Goal: Information Seeking & Learning: Learn about a topic

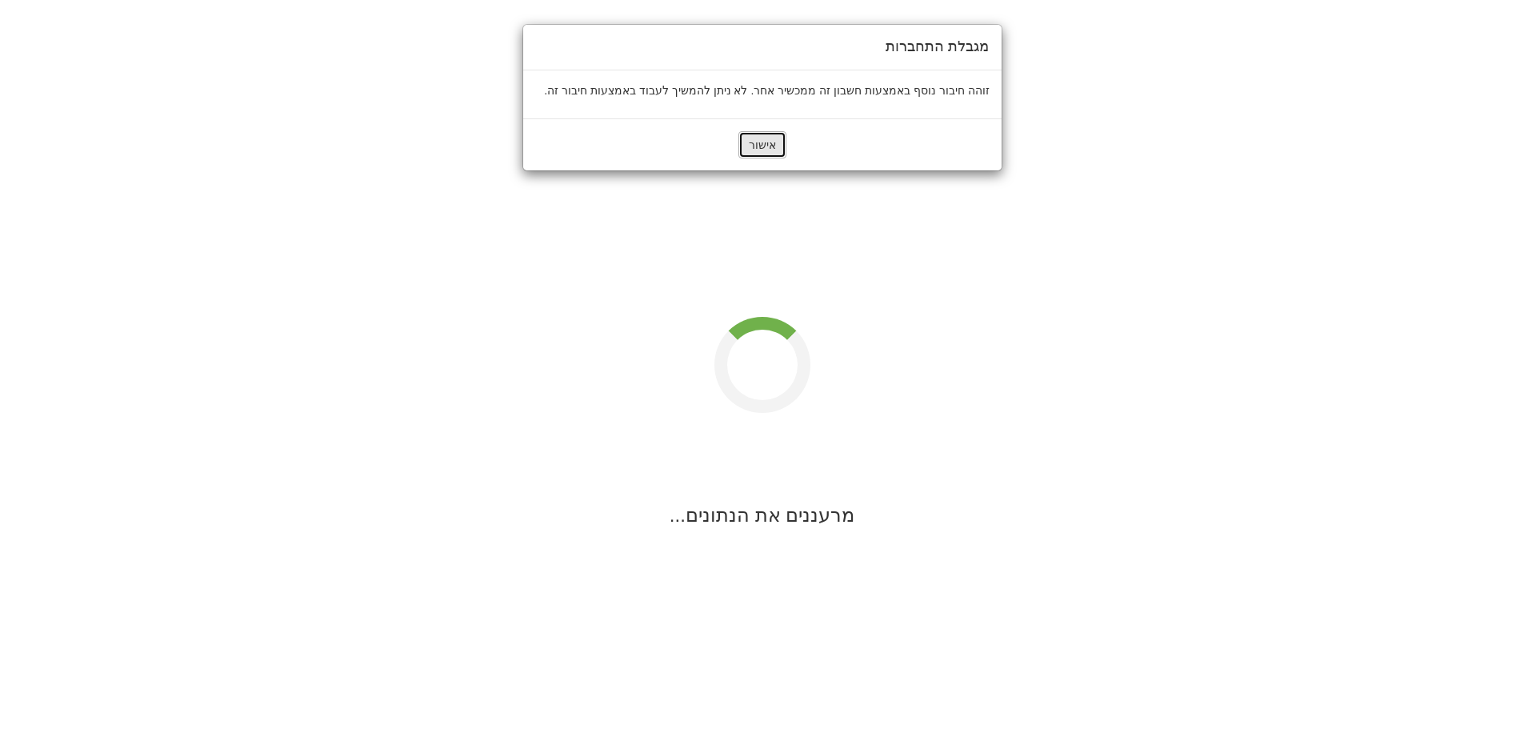
click at [743, 146] on button "אישור" at bounding box center [762, 144] width 48 height 27
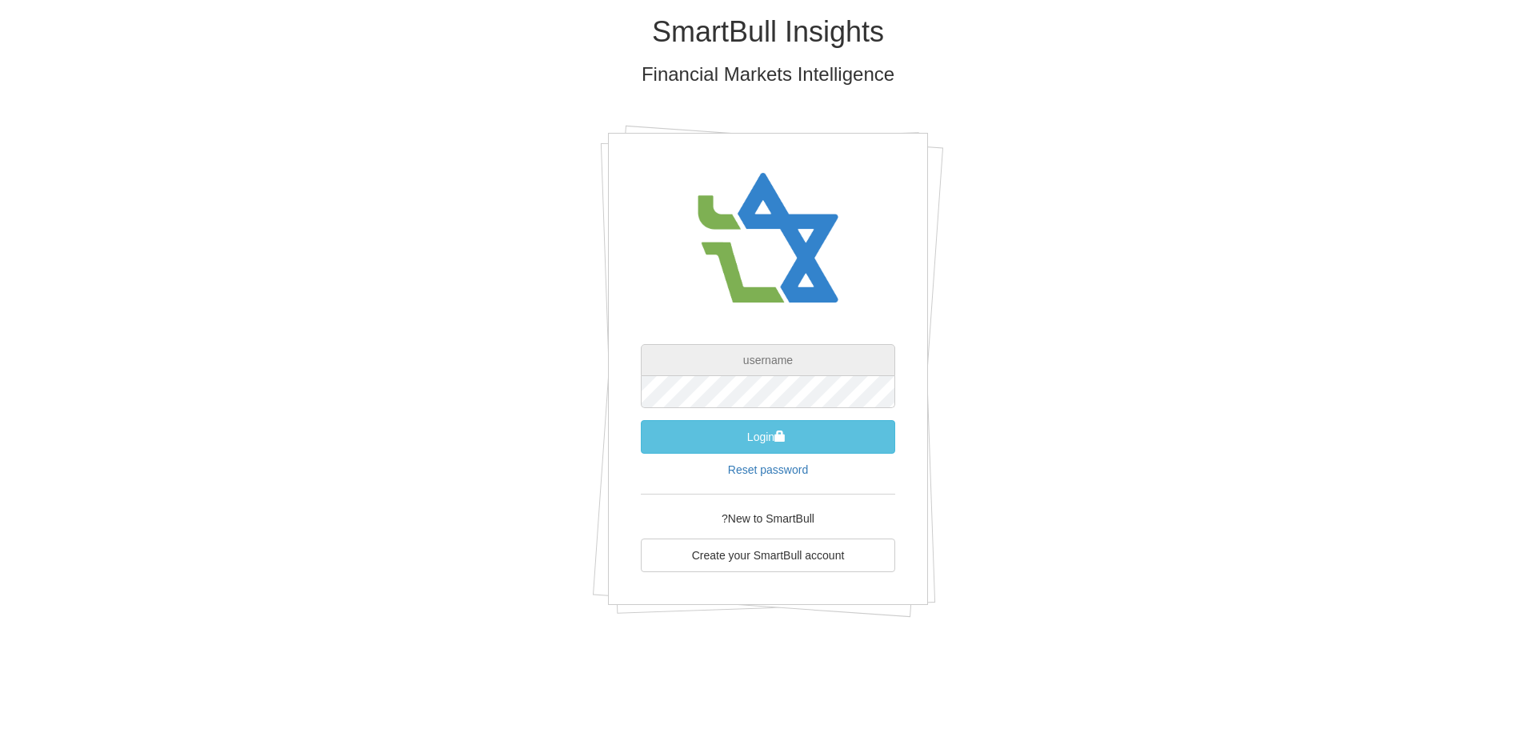
type input "[PERSON_NAME][EMAIL_ADDRESS][DOMAIN_NAME]"
click at [769, 437] on button "Login" at bounding box center [768, 437] width 254 height 34
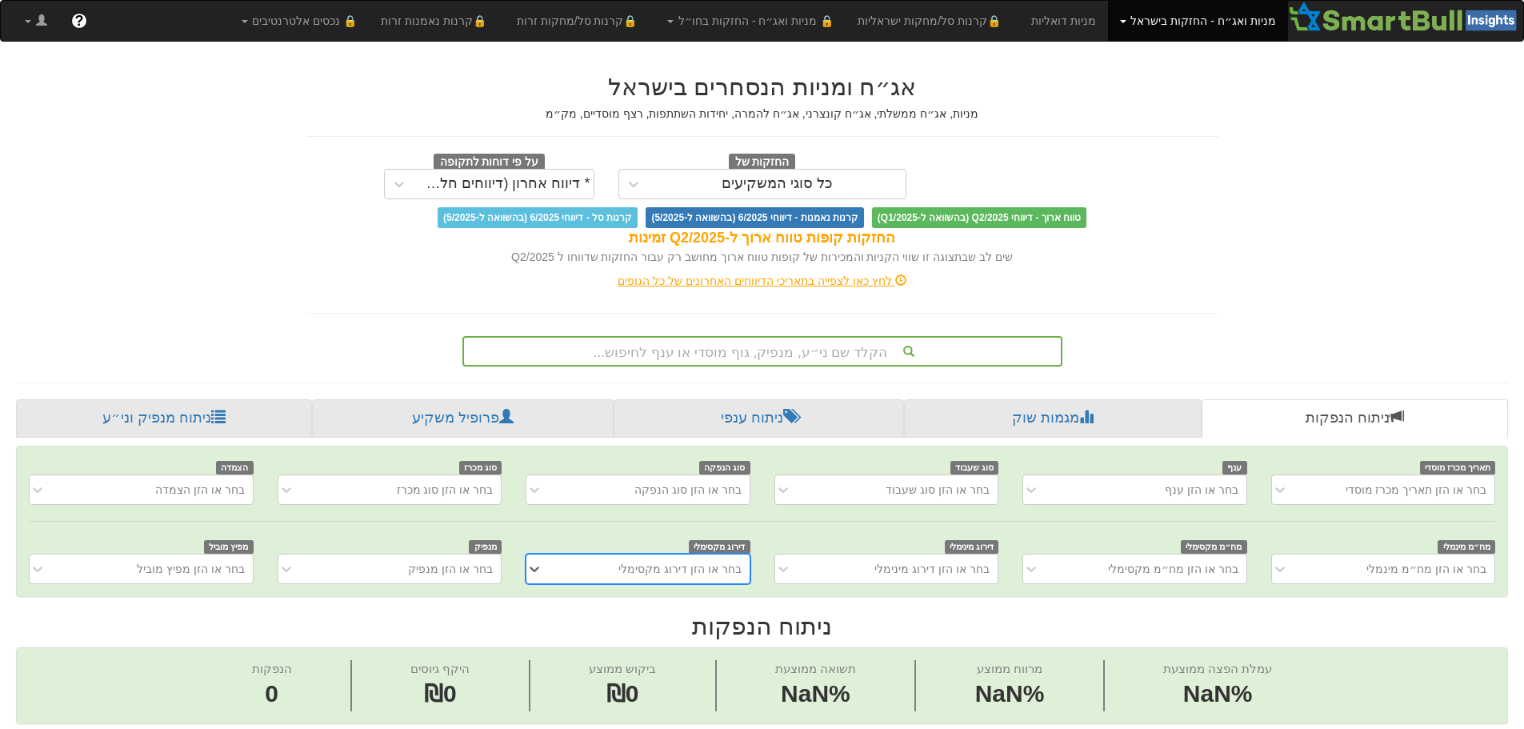
scroll to position [0, 12]
click at [781, 345] on div "הקלד שם ני״ע, מנפיק, גוף מוסדי או ענף לחיפוש..." at bounding box center [762, 351] width 600 height 30
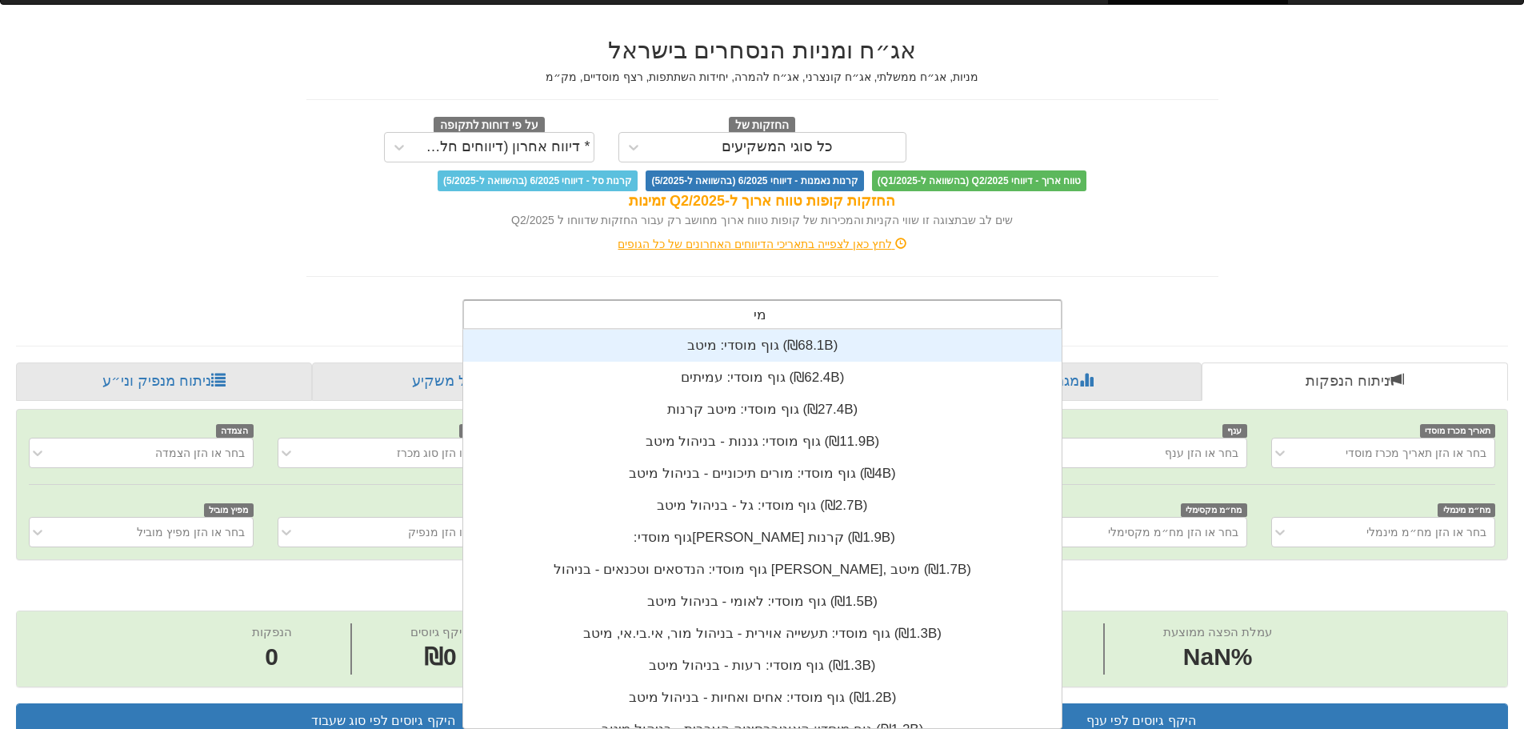
scroll to position [192, 0]
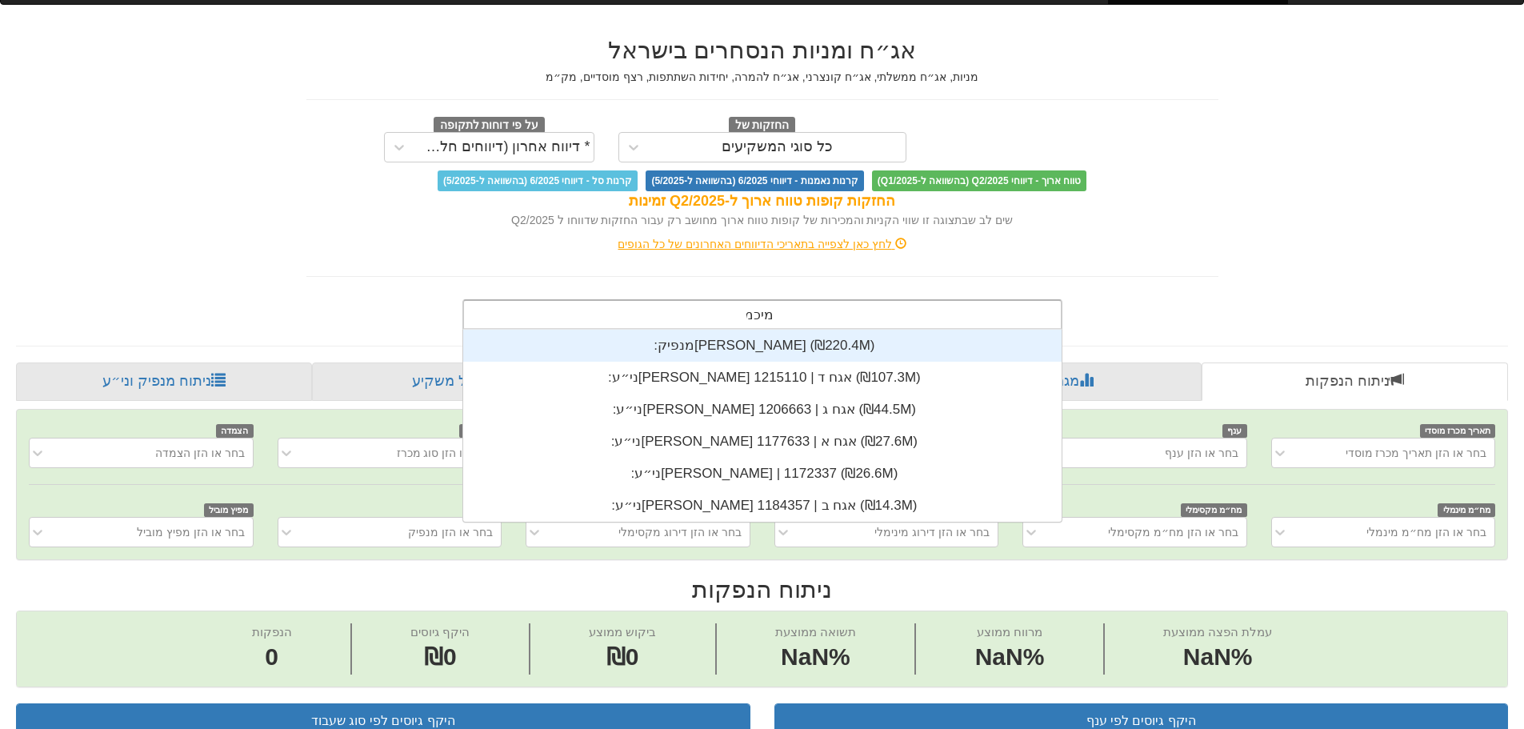
type input "מיכמן"
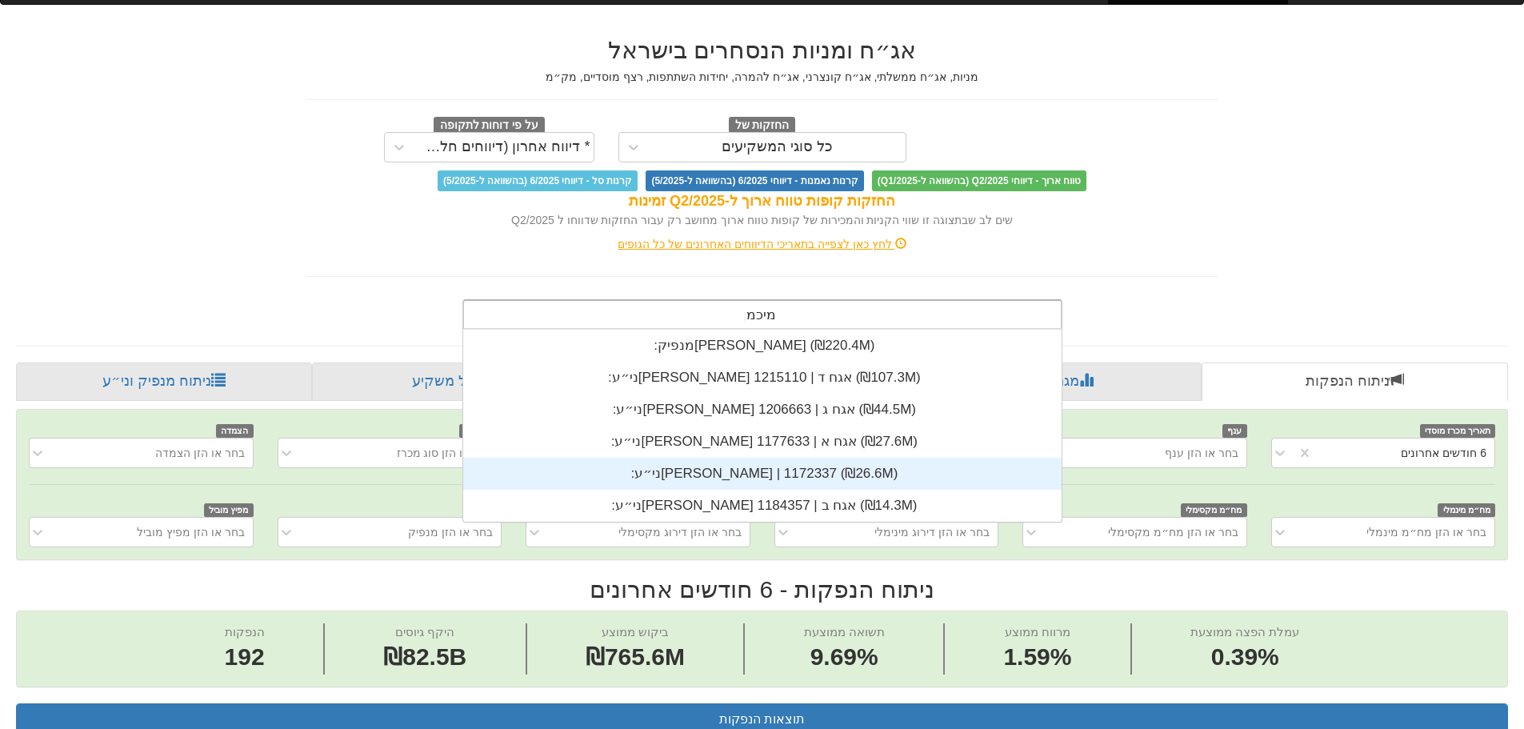
scroll to position [0, 0]
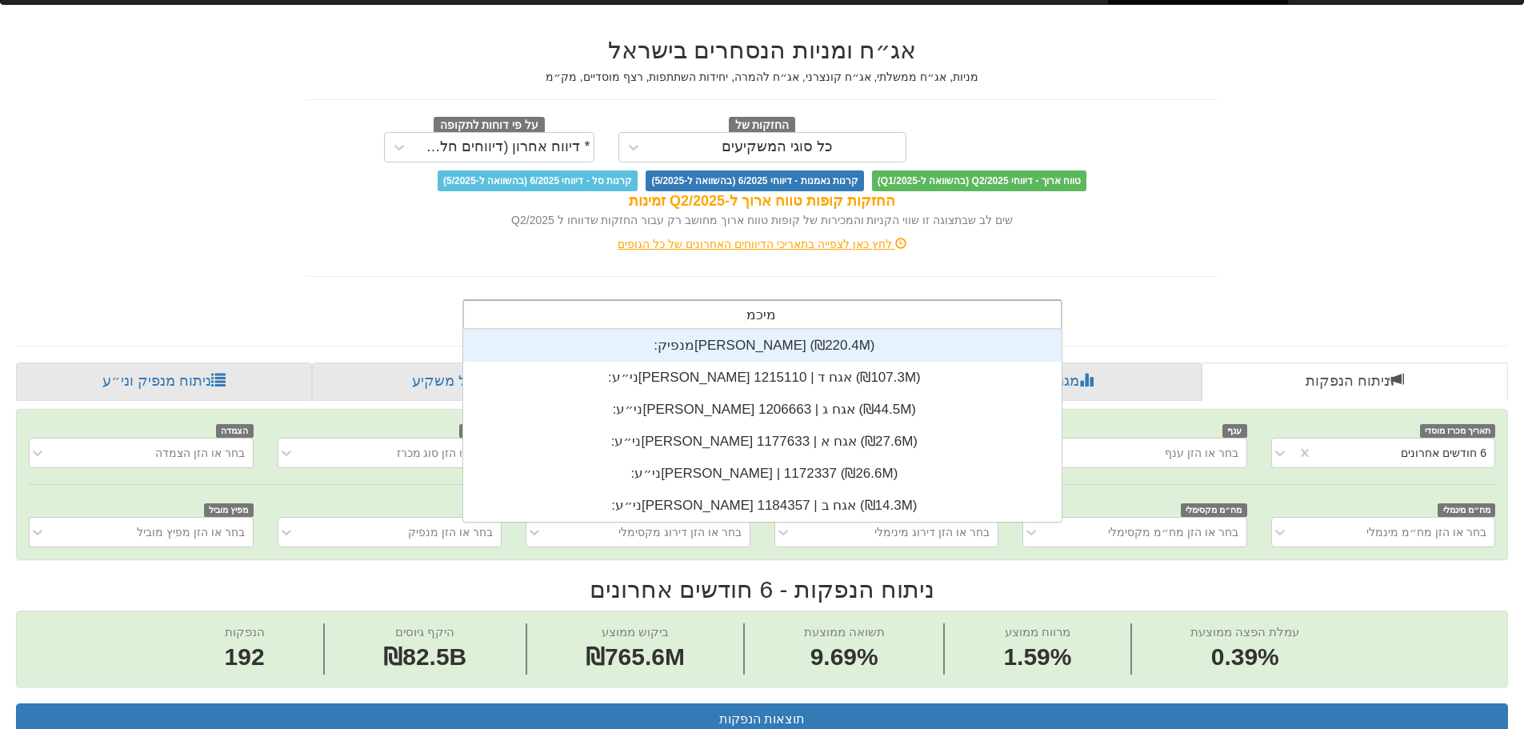
drag, startPoint x: 906, startPoint y: 483, endPoint x: 971, endPoint y: 345, distance: 152.0
click at [971, 345] on div "מנפיק: ‏[PERSON_NAME] ‎(₪220.4M)‎ ני״ע: ‏[PERSON_NAME] אגח ד | 1215110 ‎(₪107.3…" at bounding box center [762, 425] width 598 height 192
click at [842, 349] on div "מנפיק: ‏[PERSON_NAME] ‎(₪220.4M)‎" at bounding box center [762, 345] width 598 height 32
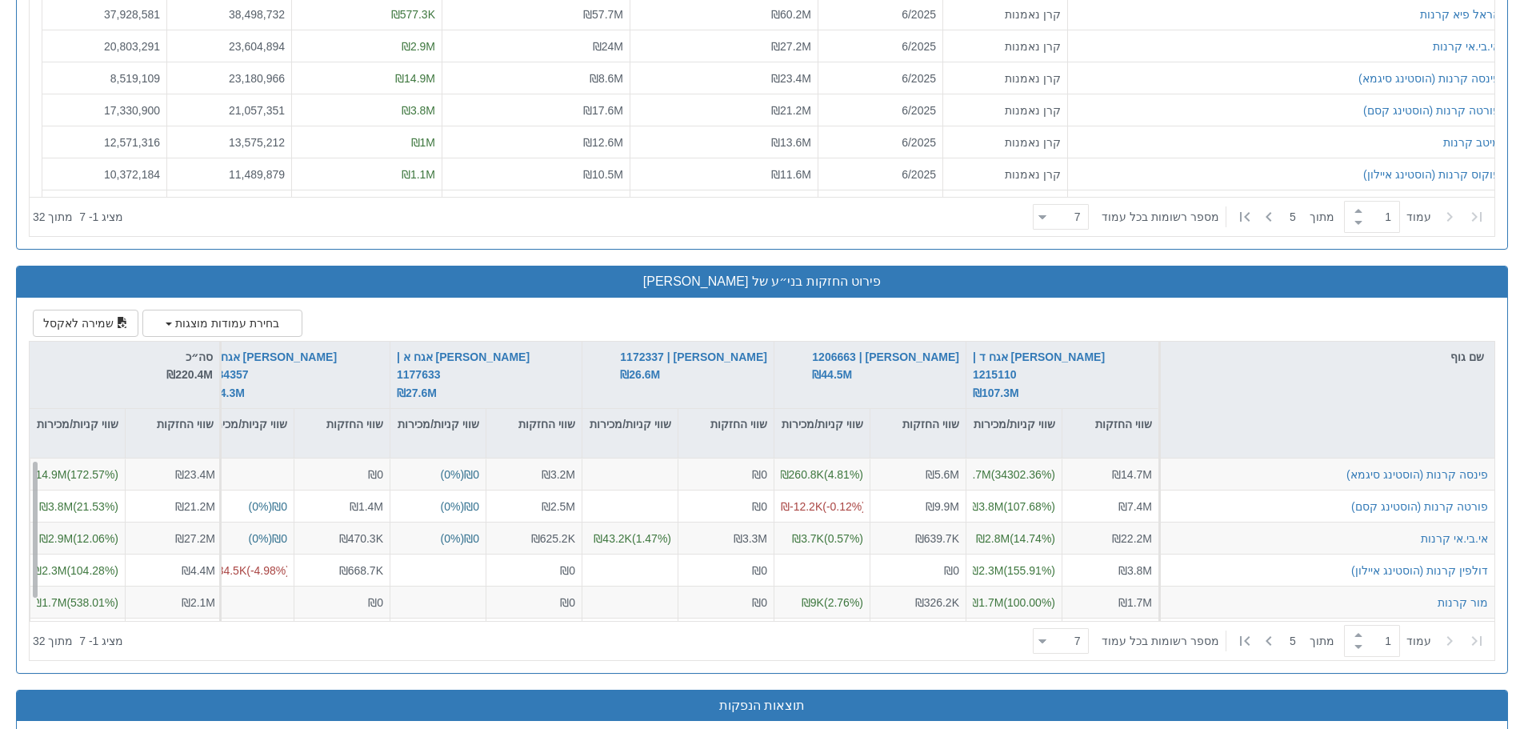
scroll to position [1822, 0]
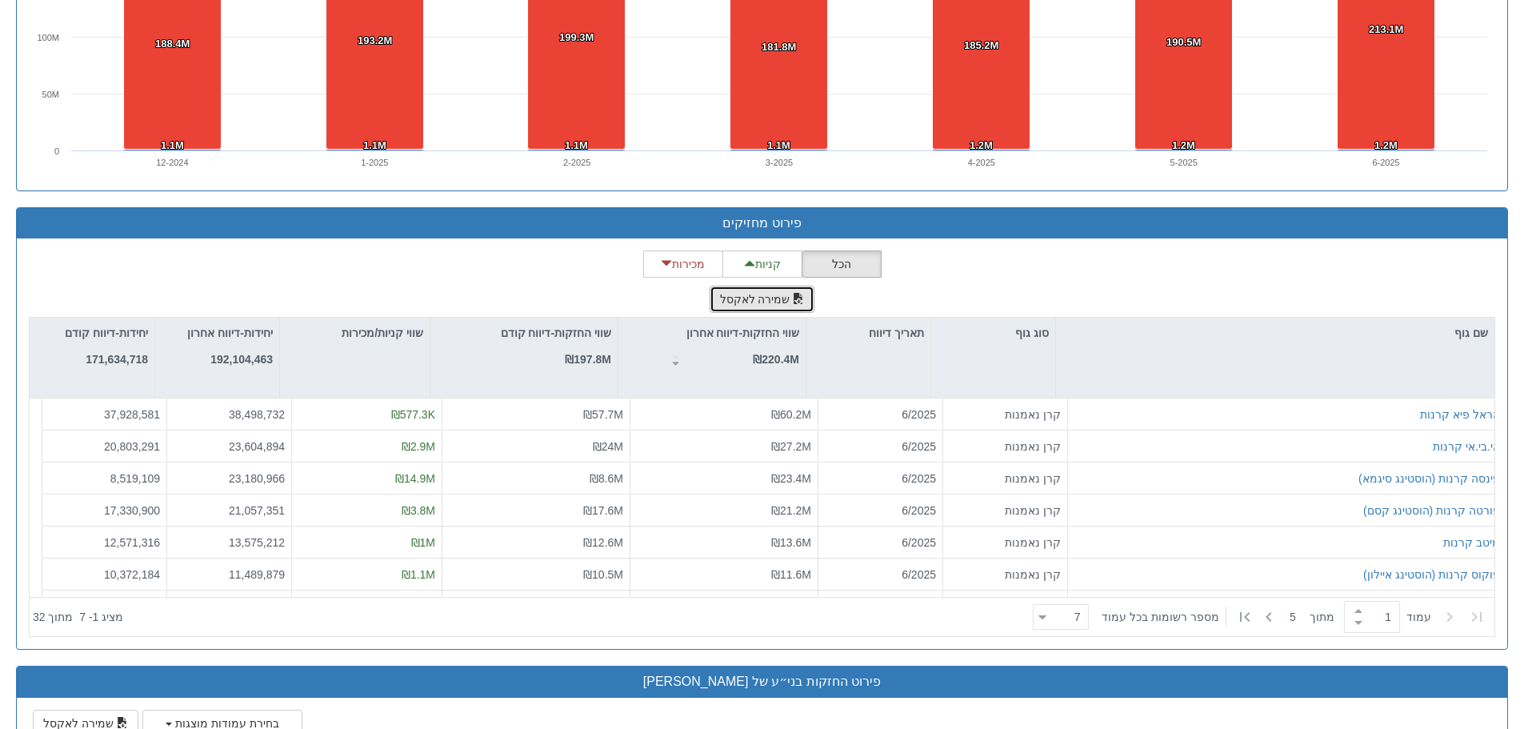
click at [772, 297] on button "שמירה לאקסל" at bounding box center [762, 299] width 106 height 27
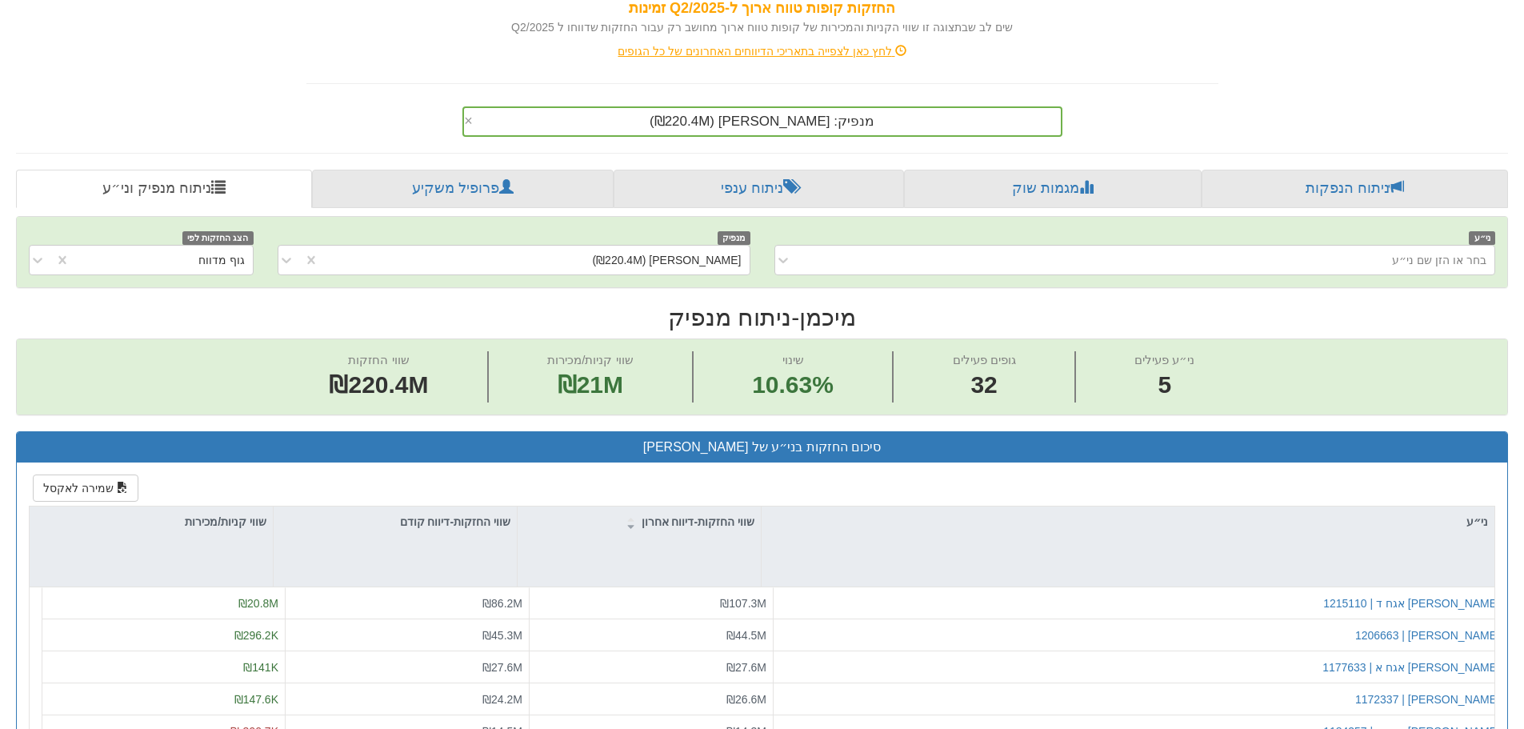
scroll to position [222, 0]
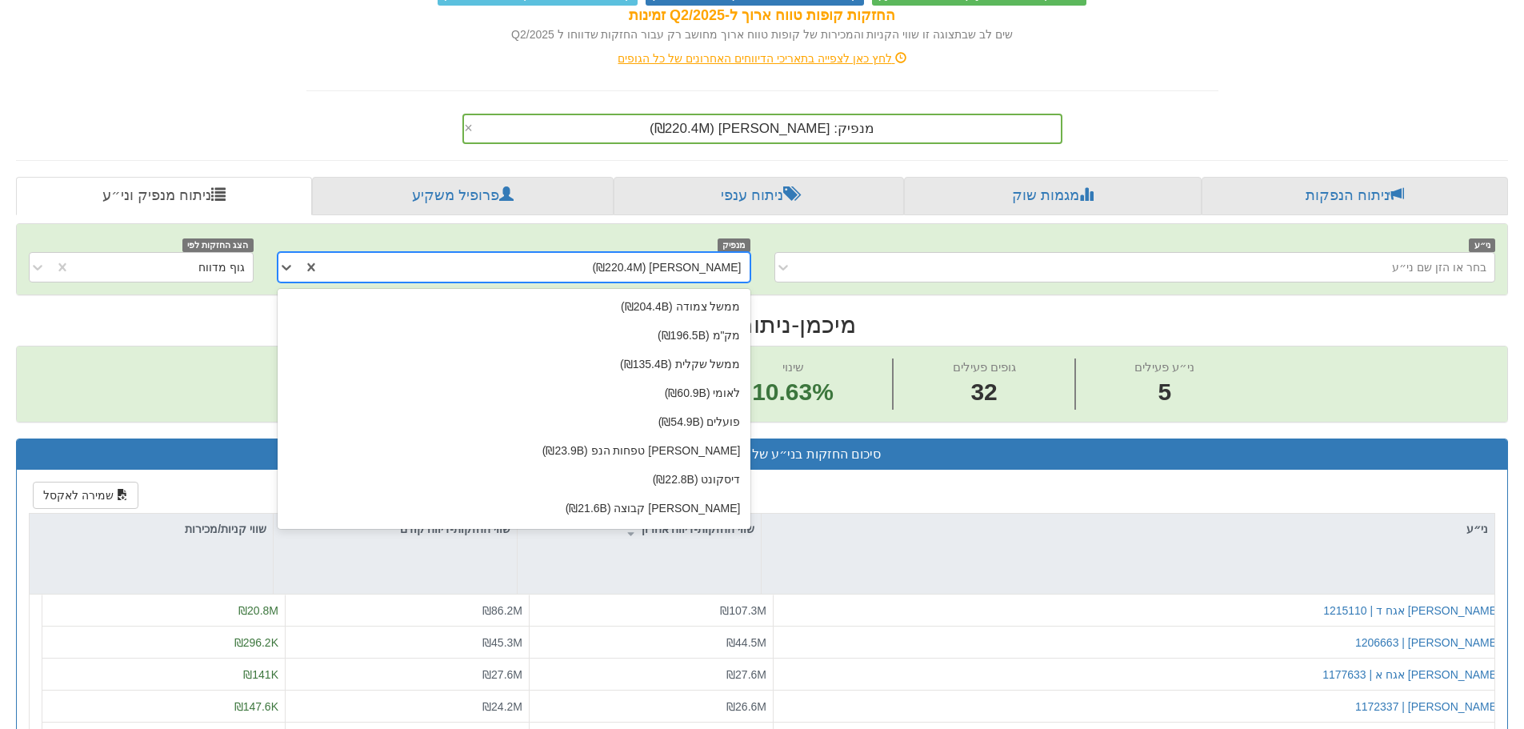
click at [660, 266] on div "[PERSON_NAME] (₪220.4M)" at bounding box center [666, 267] width 149 height 16
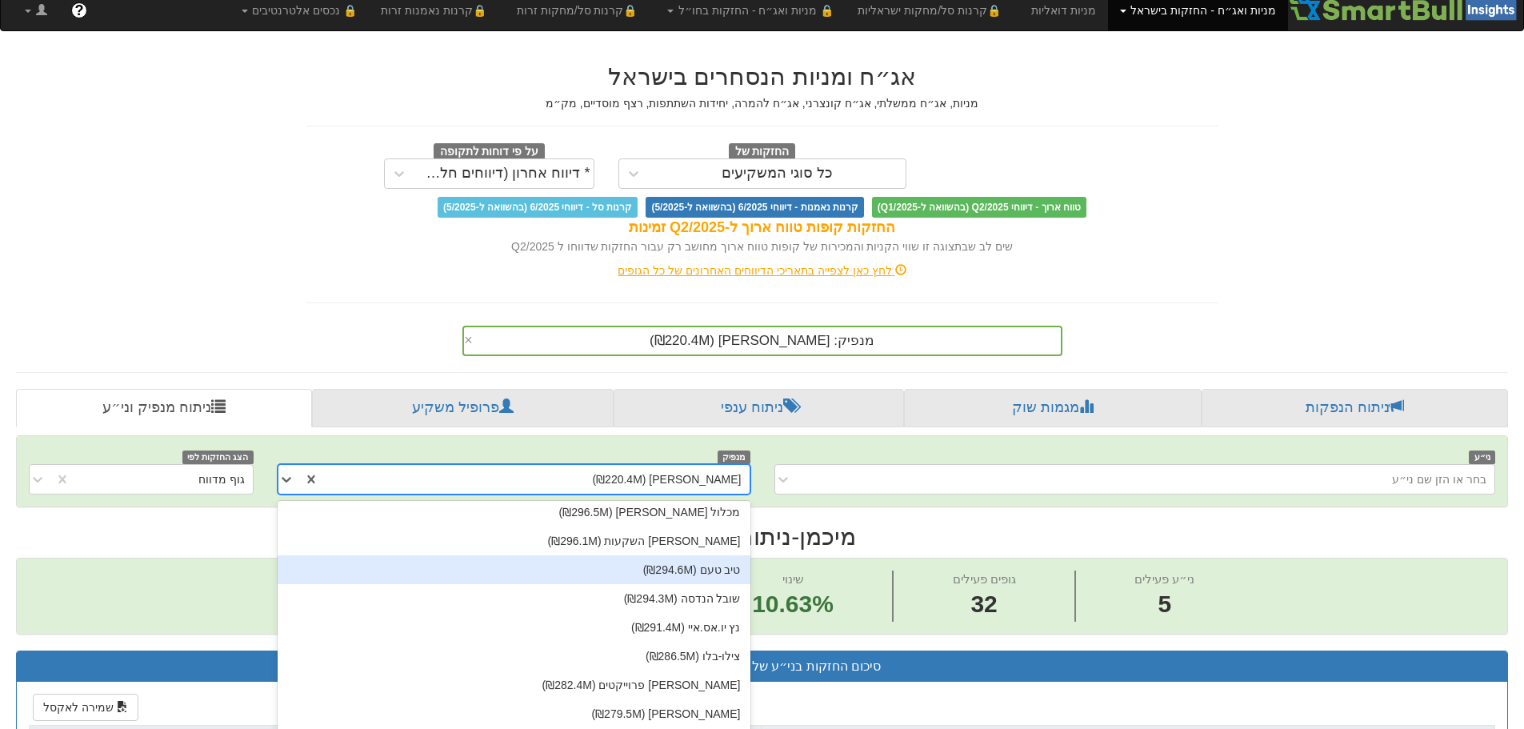
scroll to position [0, 0]
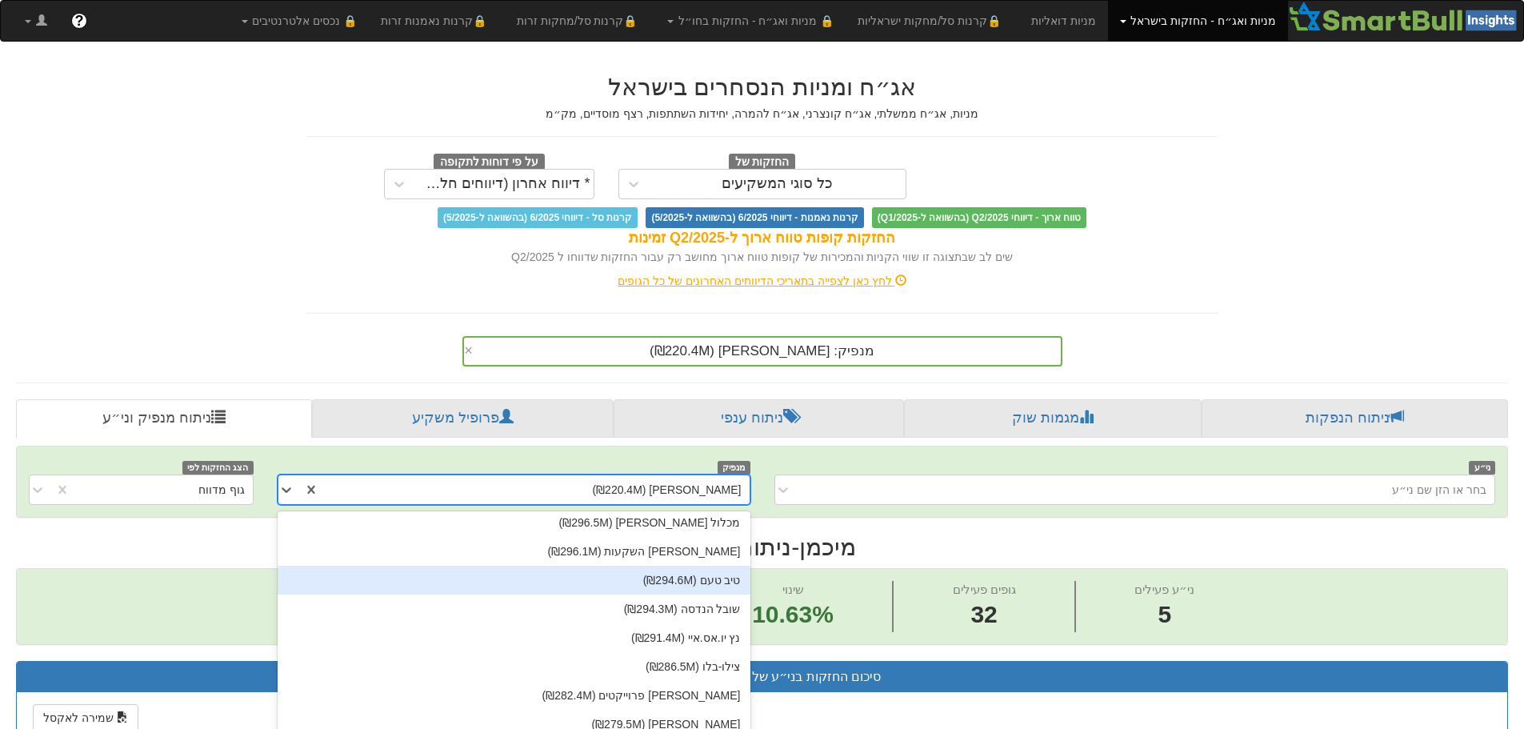
click at [875, 348] on div "מנפיק: ‏[PERSON_NAME] ‎(₪220.4M)‎ ×" at bounding box center [762, 351] width 600 height 30
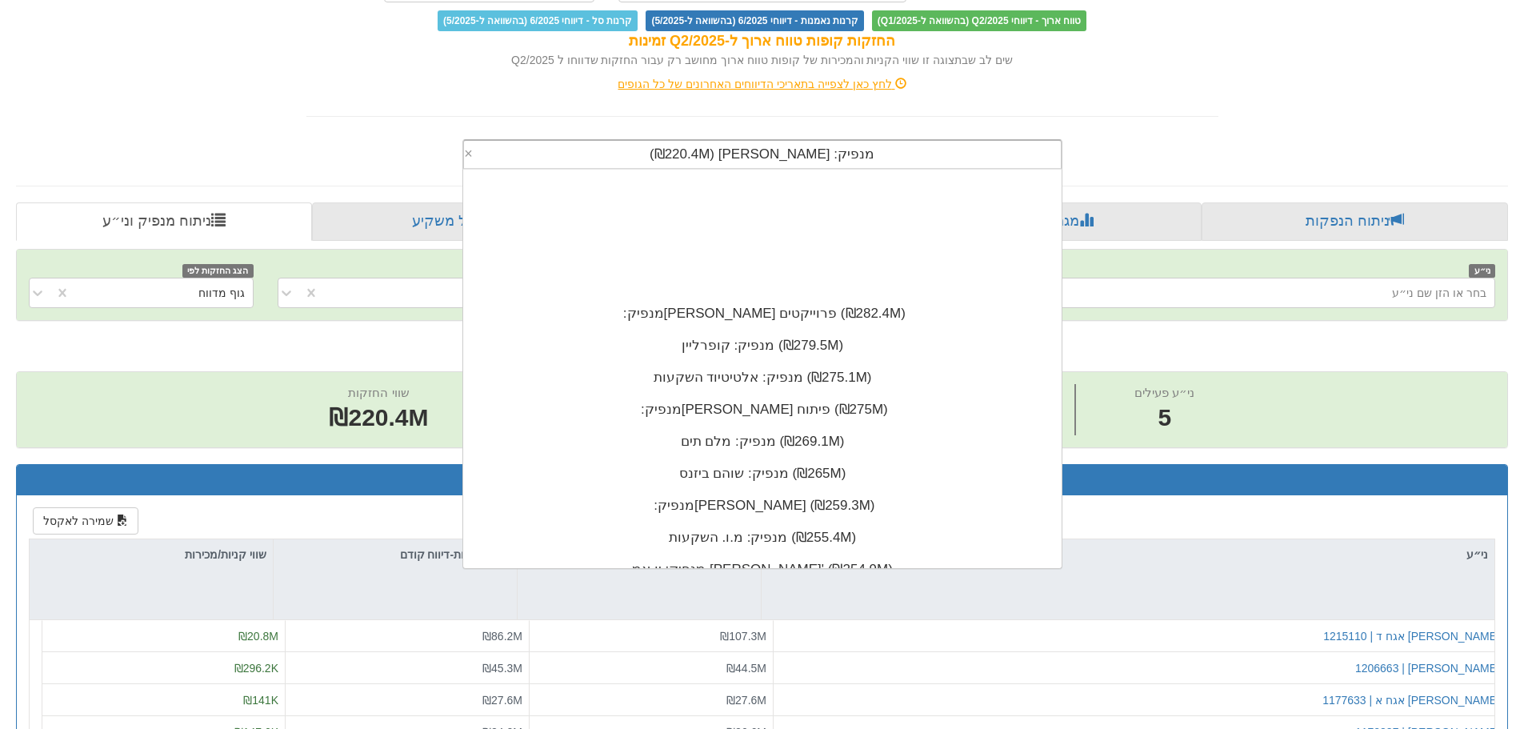
scroll to position [12764, 0]
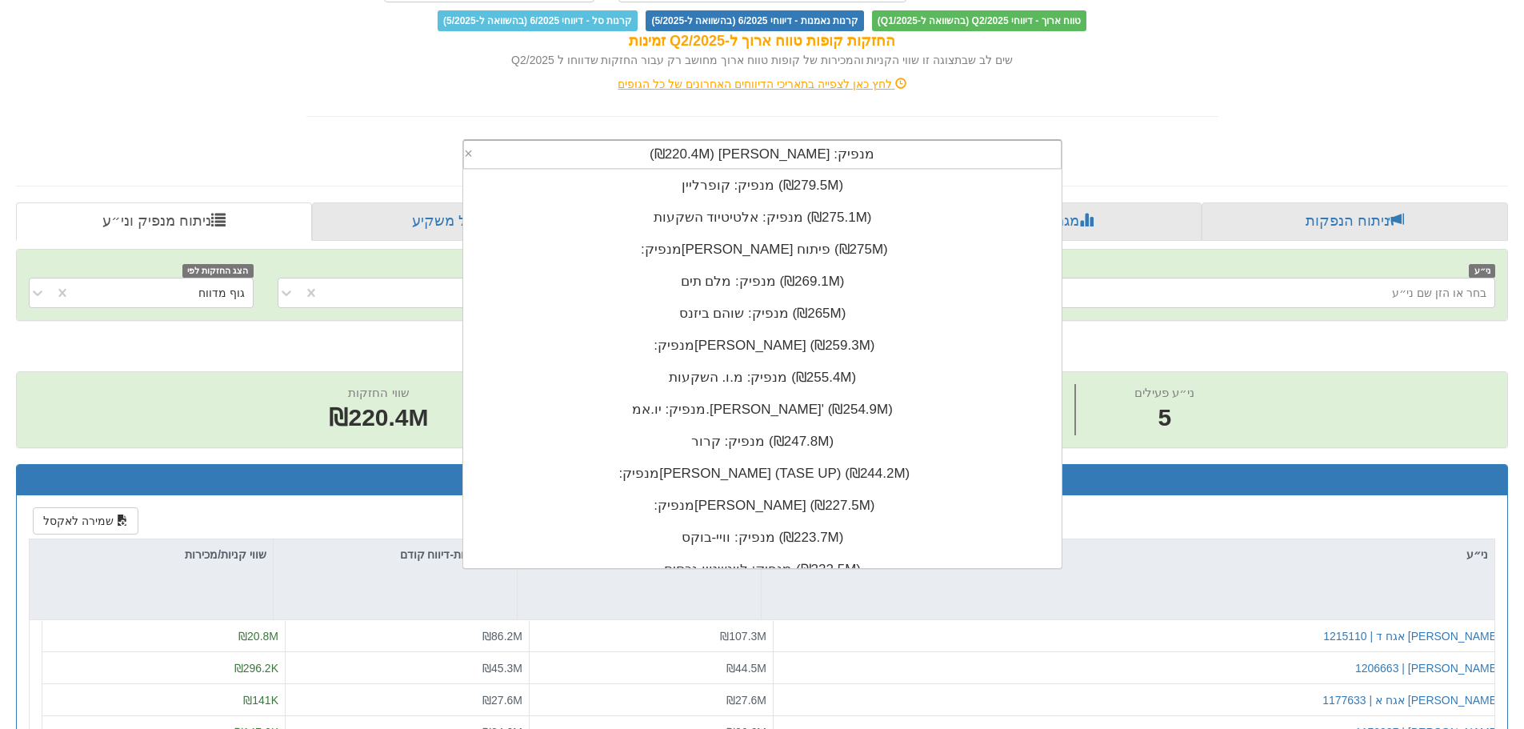
drag, startPoint x: 651, startPoint y: 150, endPoint x: 976, endPoint y: 156, distance: 324.7
click at [969, 155] on div "מנפיק: ‏[PERSON_NAME] ‎(₪220.4M)‎" at bounding box center [762, 154] width 597 height 27
drag, startPoint x: 976, startPoint y: 156, endPoint x: 360, endPoint y: 114, distance: 617.2
click at [950, 155] on div "מנפיק: ‏[PERSON_NAME] ‎(₪220.4M)‎" at bounding box center [762, 154] width 597 height 27
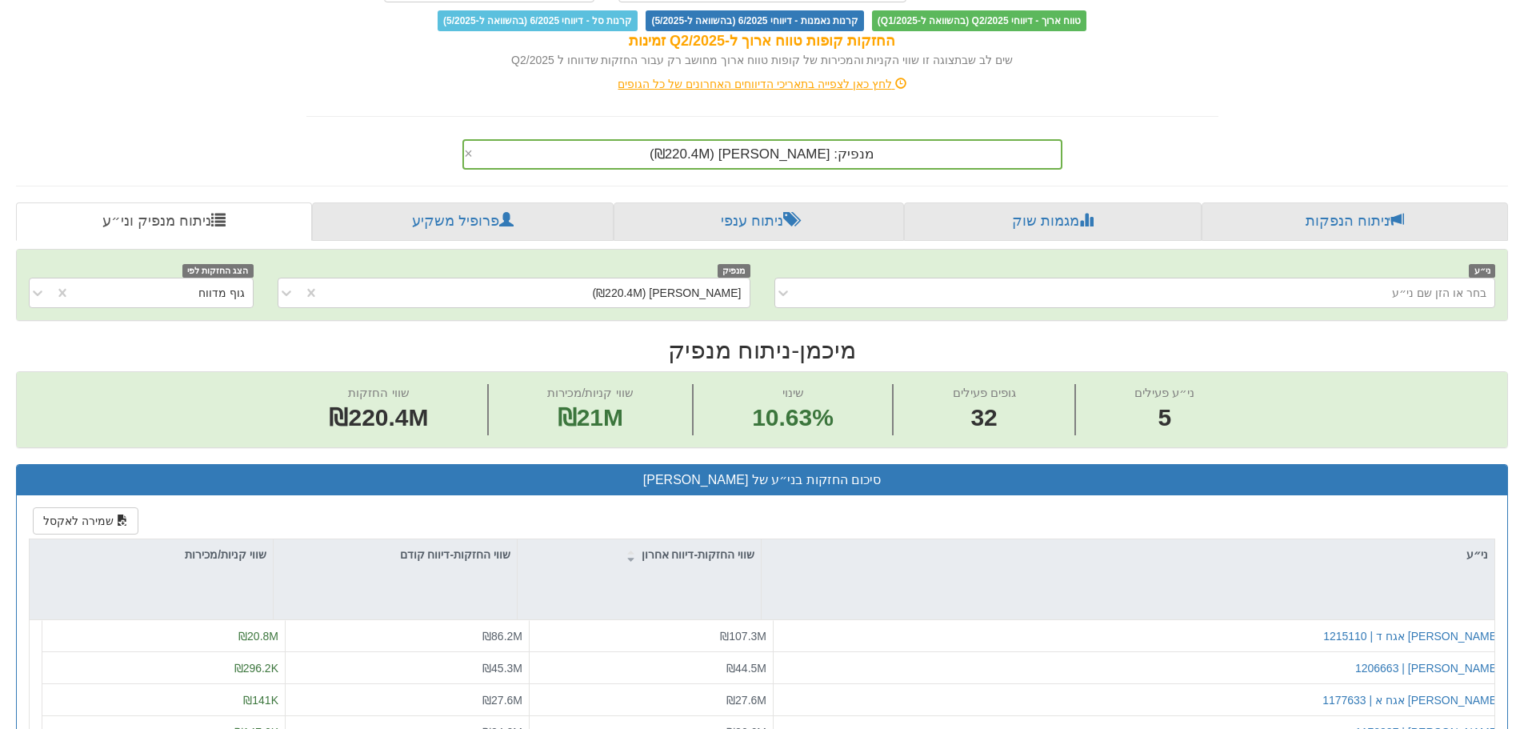
click at [346, 112] on div "אג״ח ומניות הנסחרים בישראל מניות, אג״ח ממשלתי, אג״ח קונצרני, אג״ח להמרה, יחידות…" at bounding box center [762, 15] width 936 height 309
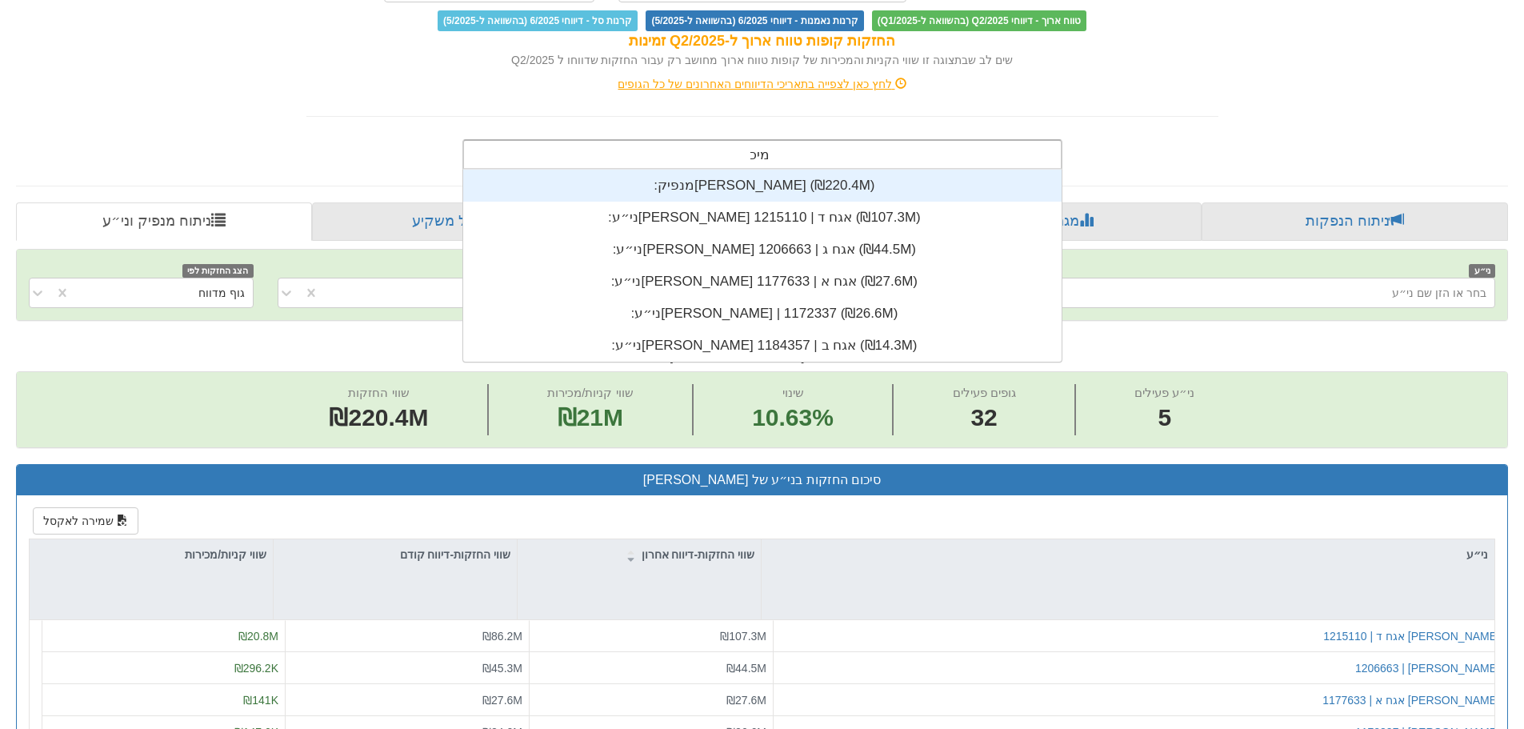
scroll to position [192, 0]
type input "מיכמן"
click at [909, 193] on div "מנפיק: ‏[PERSON_NAME] ‎(₪220.4M)‎" at bounding box center [762, 186] width 598 height 32
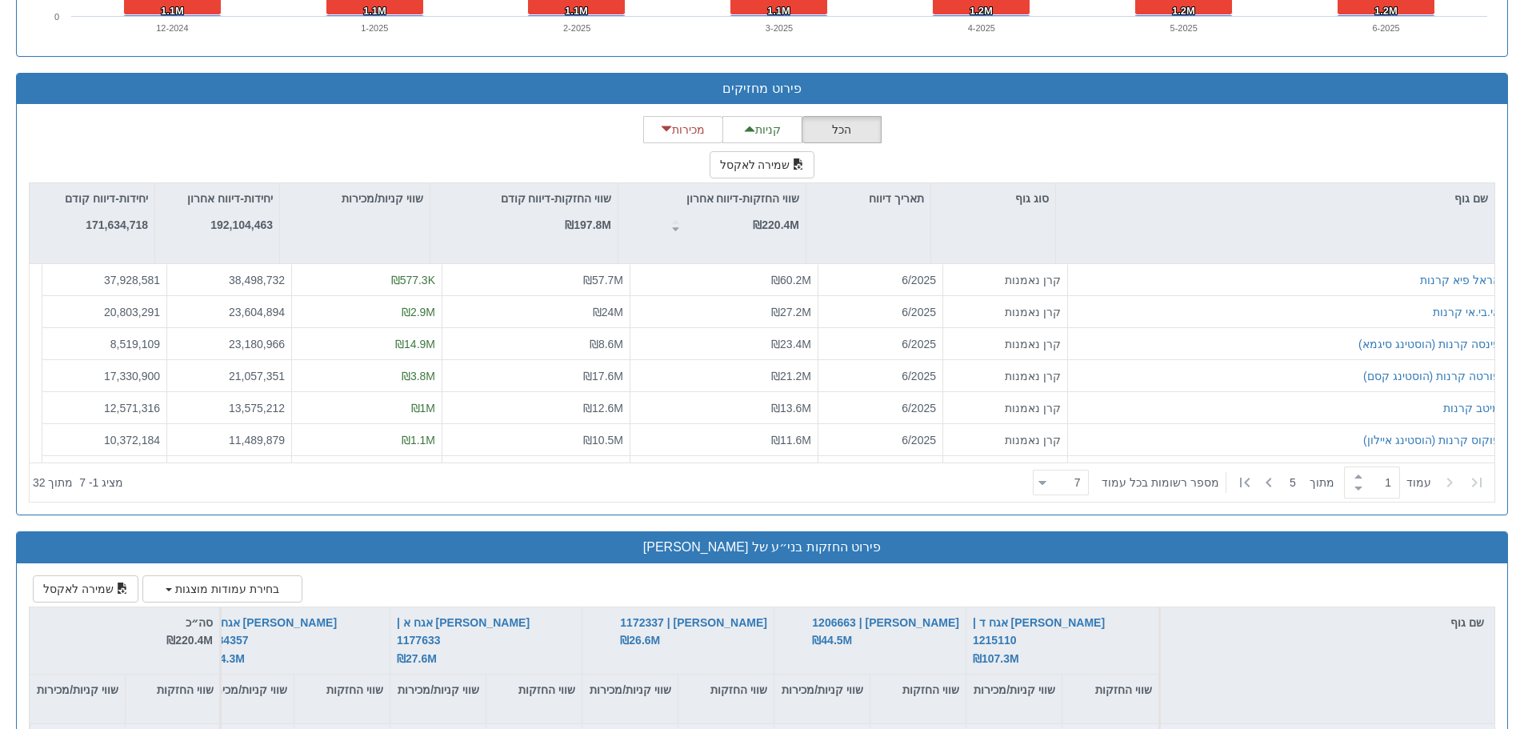
scroll to position [12764, 0]
